Goal: Navigation & Orientation: Find specific page/section

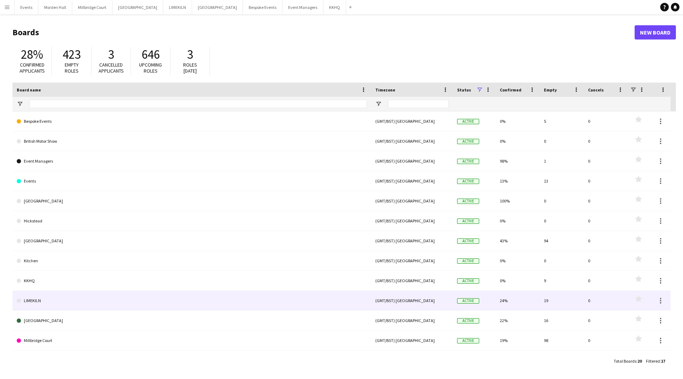
click at [59, 301] on link "LIMEKILN" at bounding box center [192, 301] width 350 height 20
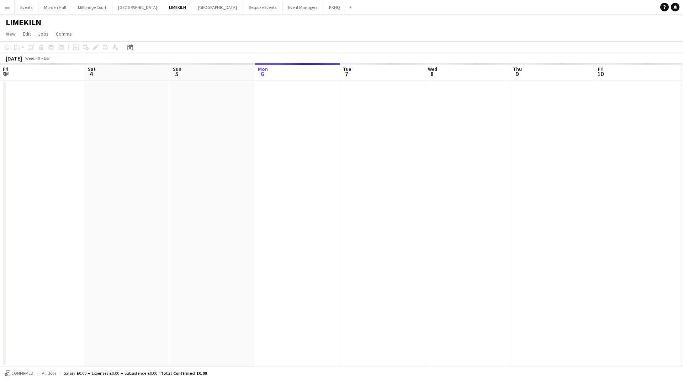
scroll to position [0, 170]
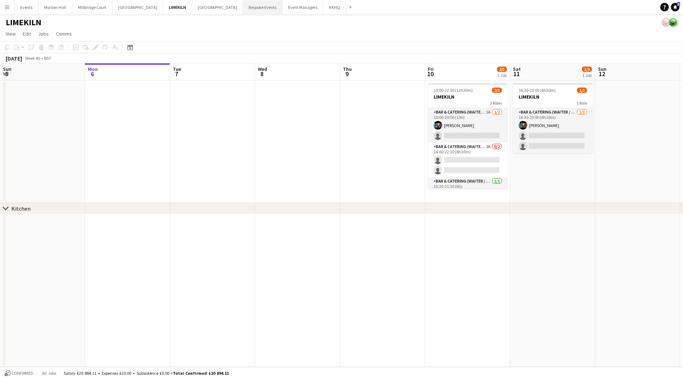
click at [243, 10] on button "Bespoke Events Close" at bounding box center [262, 7] width 39 height 14
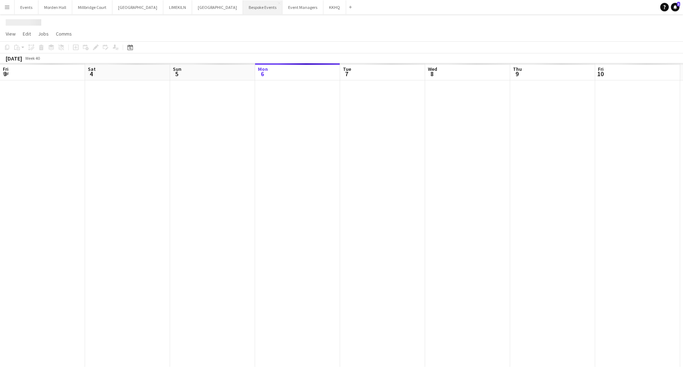
scroll to position [0, 170]
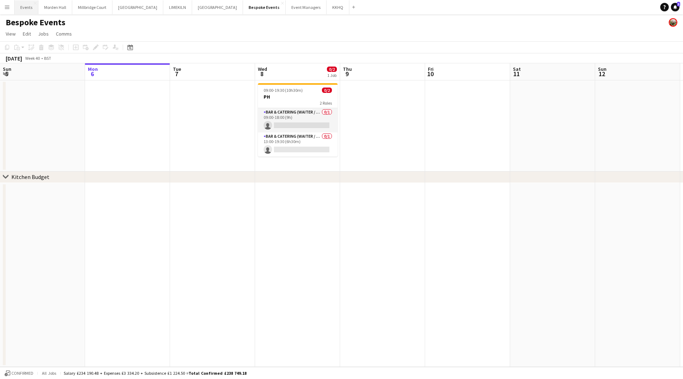
click at [31, 5] on button "Events Close" at bounding box center [27, 7] width 24 height 14
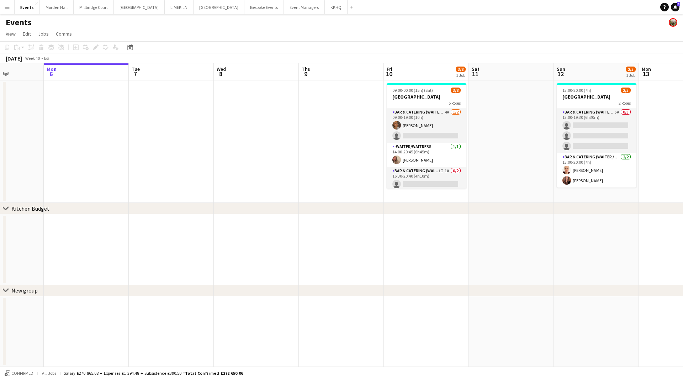
scroll to position [0, 248]
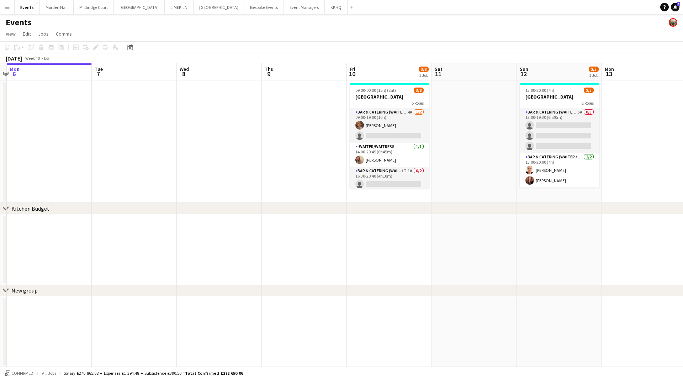
drag, startPoint x: 532, startPoint y: 72, endPoint x: 454, endPoint y: 72, distance: 78.2
click at [454, 72] on app-calendar-viewport "Fri 3 Sat 4 Sun 5 Mon 6 Tue 7 Wed 8 Thu 9 Fri 10 3/8 1 Job Sat 11 Sun 12 2/5 1 …" at bounding box center [341, 214] width 683 height 303
click at [415, 11] on app-navbar "Menu Boards Boards Boards All jobs Status Workforce Workforce My Workforce Recr…" at bounding box center [341, 7] width 683 height 14
